Goal: Find specific fact: Find specific fact

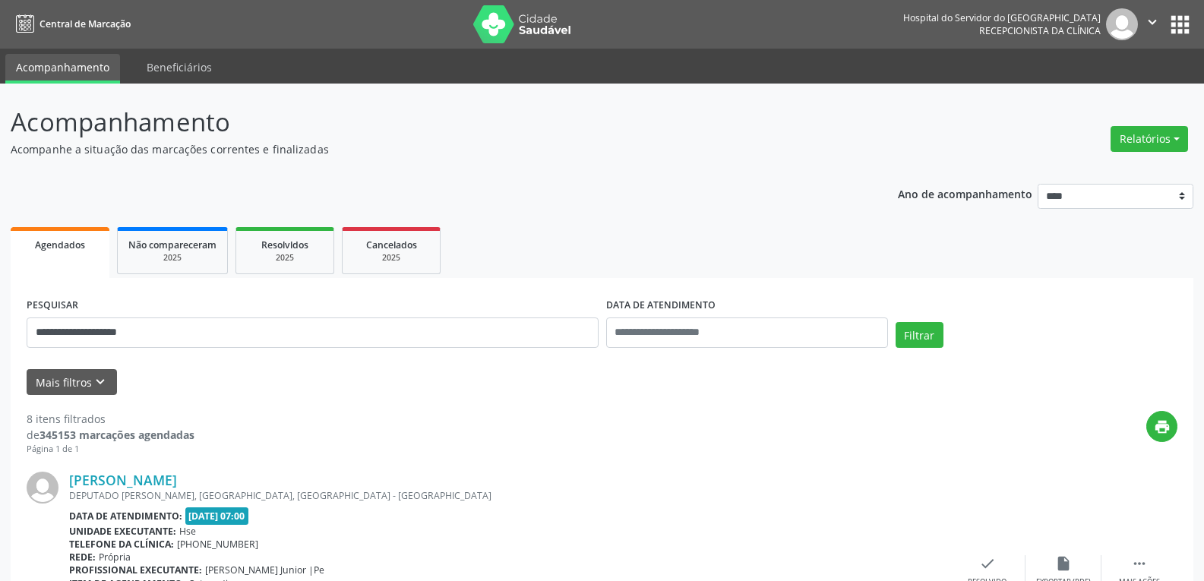
type input "**********"
click at [895, 322] on button "Filtrar" at bounding box center [919, 335] width 48 height 26
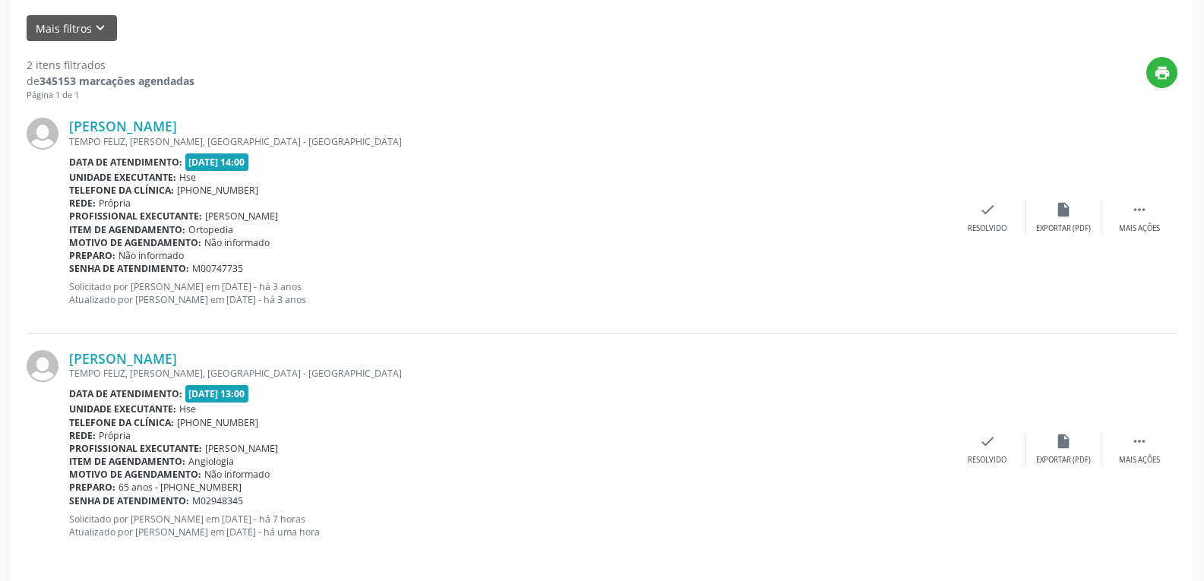
scroll to position [365, 0]
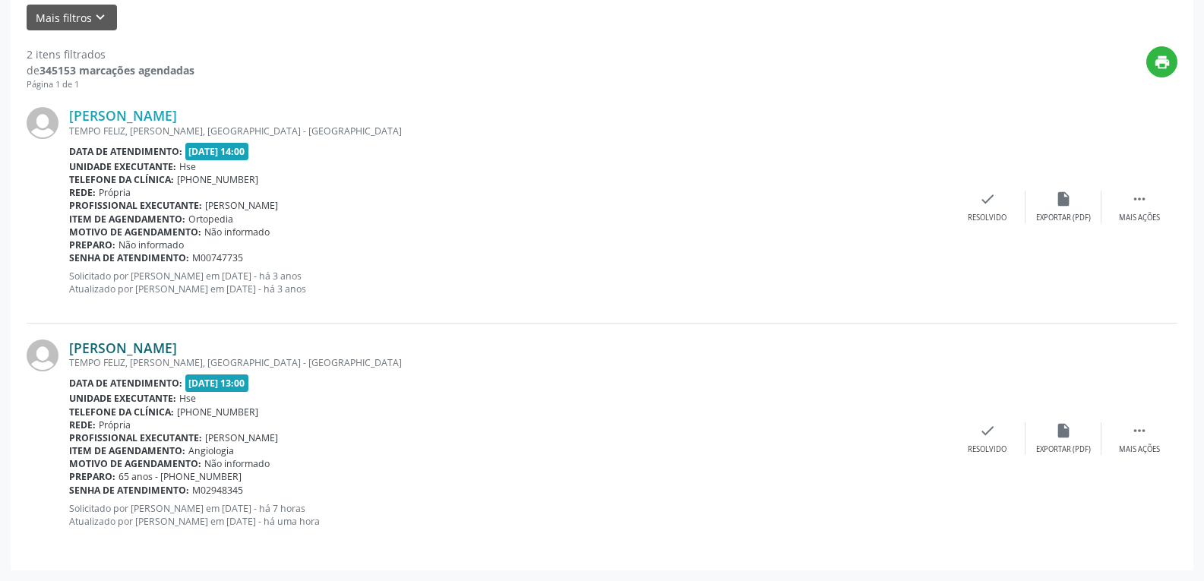
click at [177, 346] on link "[PERSON_NAME]" at bounding box center [123, 348] width 108 height 17
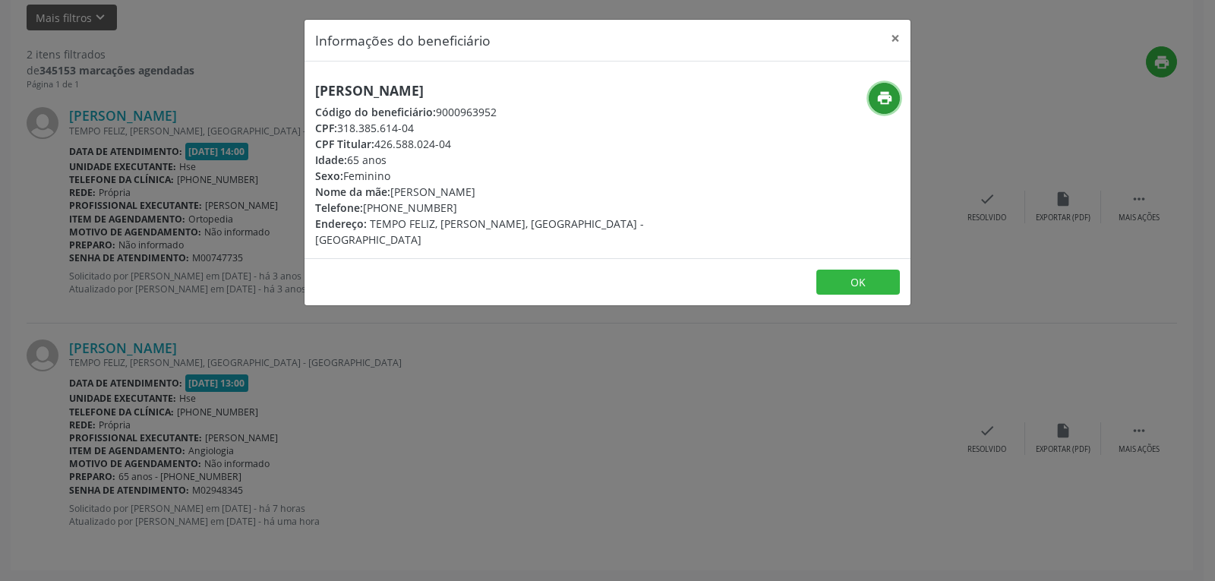
click at [878, 99] on icon "print" at bounding box center [884, 98] width 17 height 17
drag, startPoint x: 374, startPoint y: 141, endPoint x: 516, endPoint y: 141, distance: 142.0
click at [516, 141] on div "CPF Titular: 426.588.024-04" at bounding box center [506, 144] width 383 height 16
copy div "426.588.024-04"
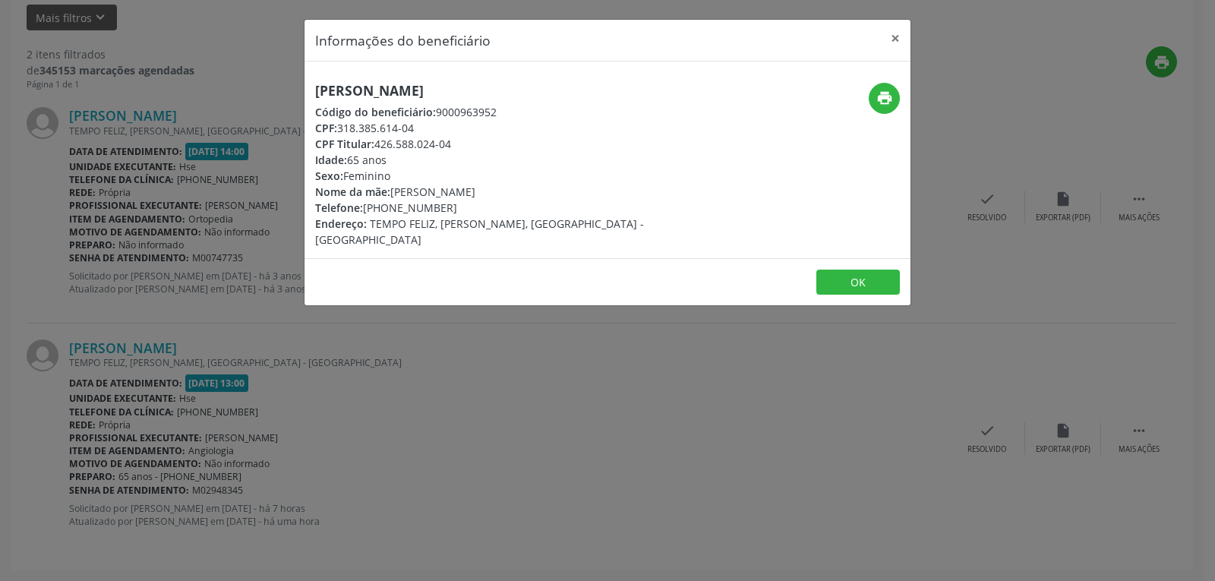
drag, startPoint x: 385, startPoint y: 208, endPoint x: 487, endPoint y: 204, distance: 101.8
click at [487, 204] on div "Telefone: [PHONE_NUMBER]" at bounding box center [506, 208] width 383 height 16
copy div "98302-9743"
click at [894, 35] on button "×" at bounding box center [895, 38] width 30 height 37
